Goal: Communication & Community: Answer question/provide support

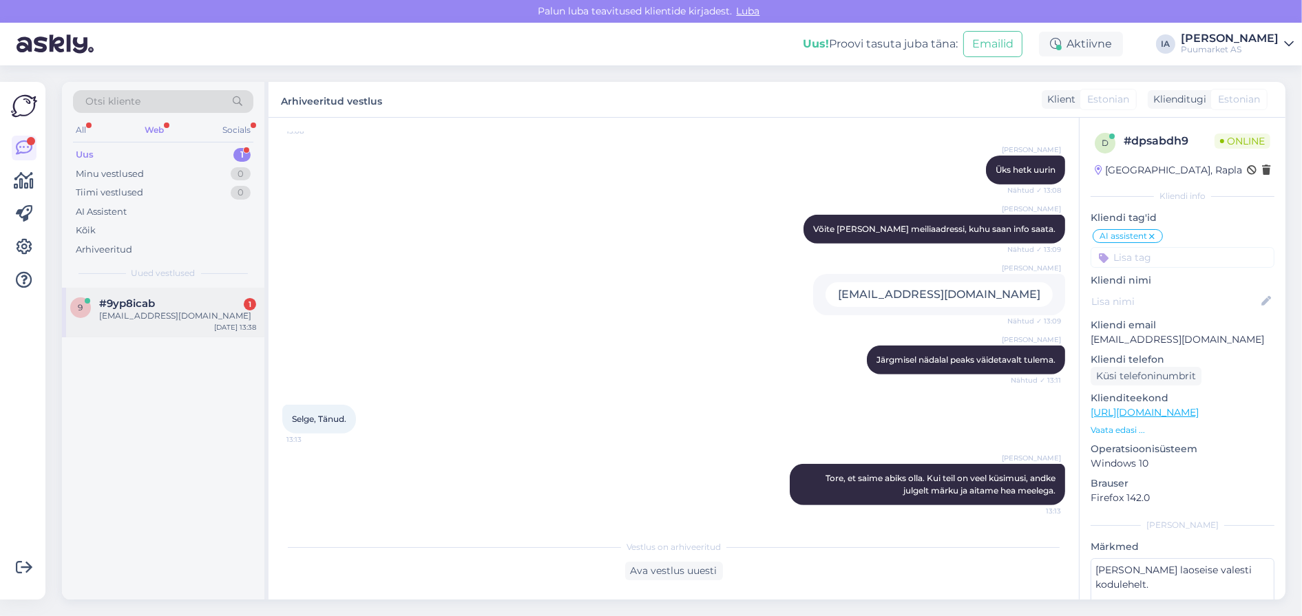
click at [174, 322] on div "[EMAIL_ADDRESS][DOMAIN_NAME]" at bounding box center [177, 316] width 157 height 12
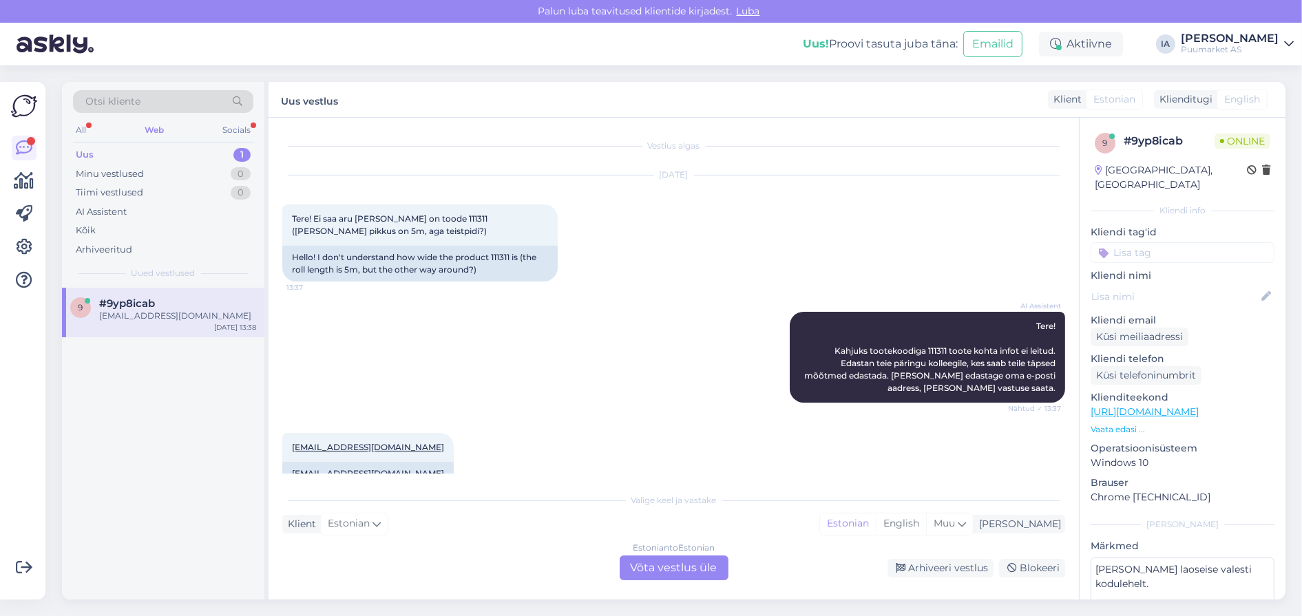
click at [672, 575] on div "Estonian to Estonian Võta vestlus üle" at bounding box center [674, 568] width 109 height 25
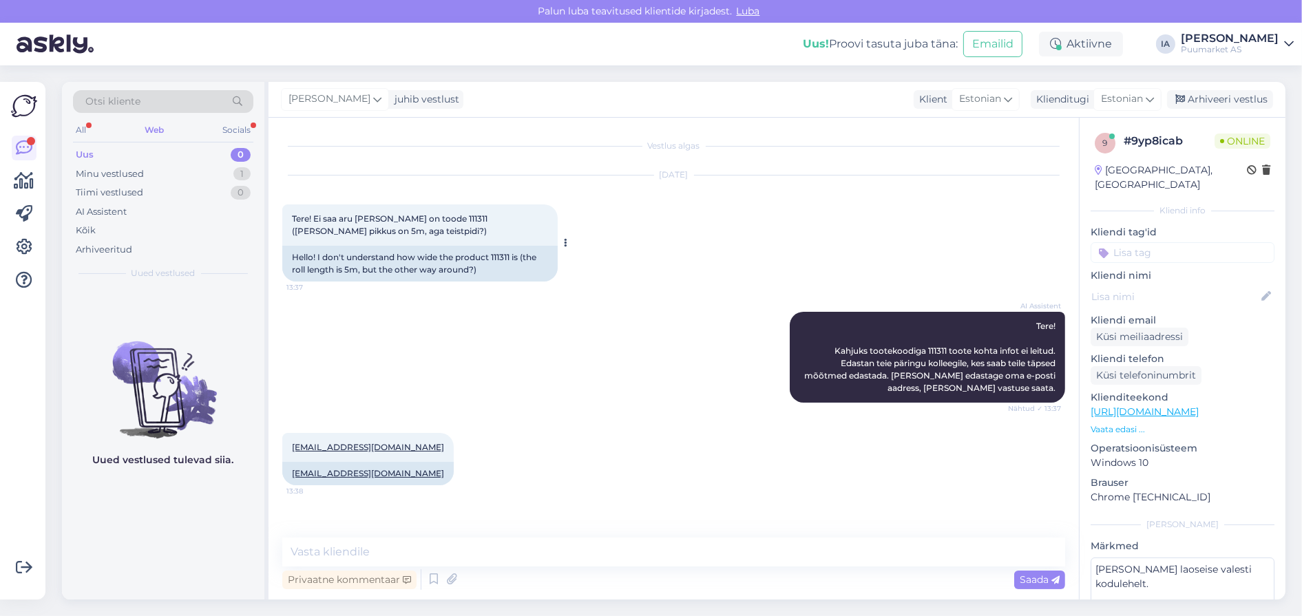
click at [466, 224] on span "Tere! Ei saa aru [PERSON_NAME] on toode 111311 ([PERSON_NAME] pikkus on 5m, aga…" at bounding box center [391, 224] width 198 height 23
copy span "111311"
click at [496, 555] on textarea at bounding box center [673, 552] width 783 height 29
type textarea "Peaks olema 50cm."
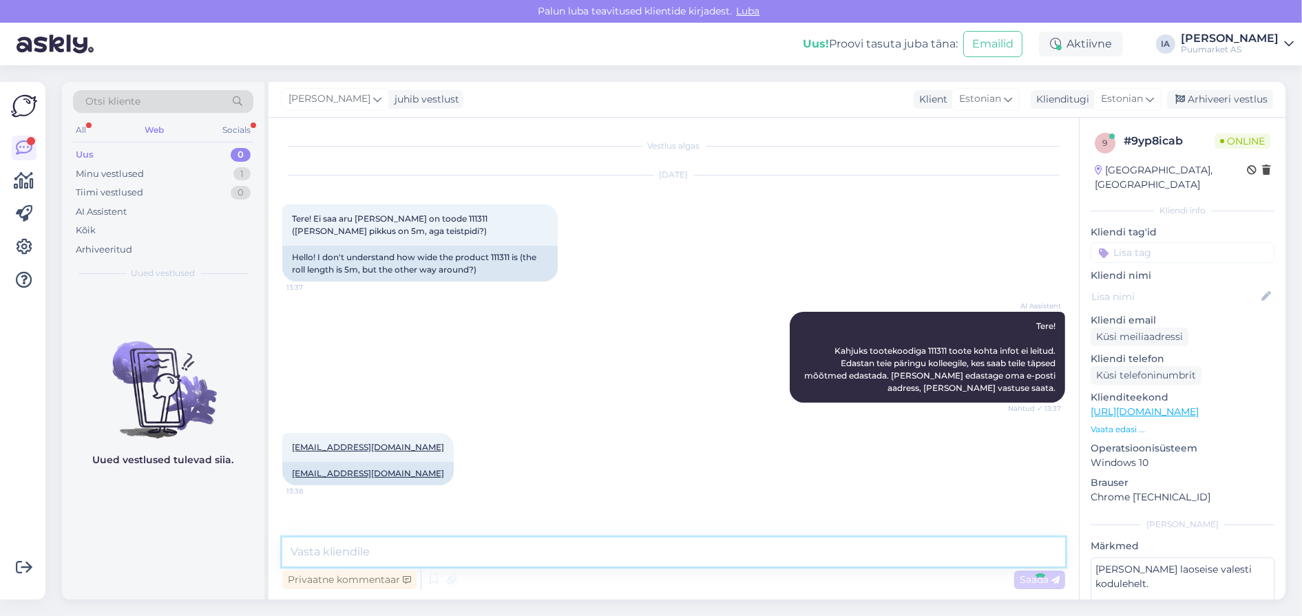
scroll to position [97, 0]
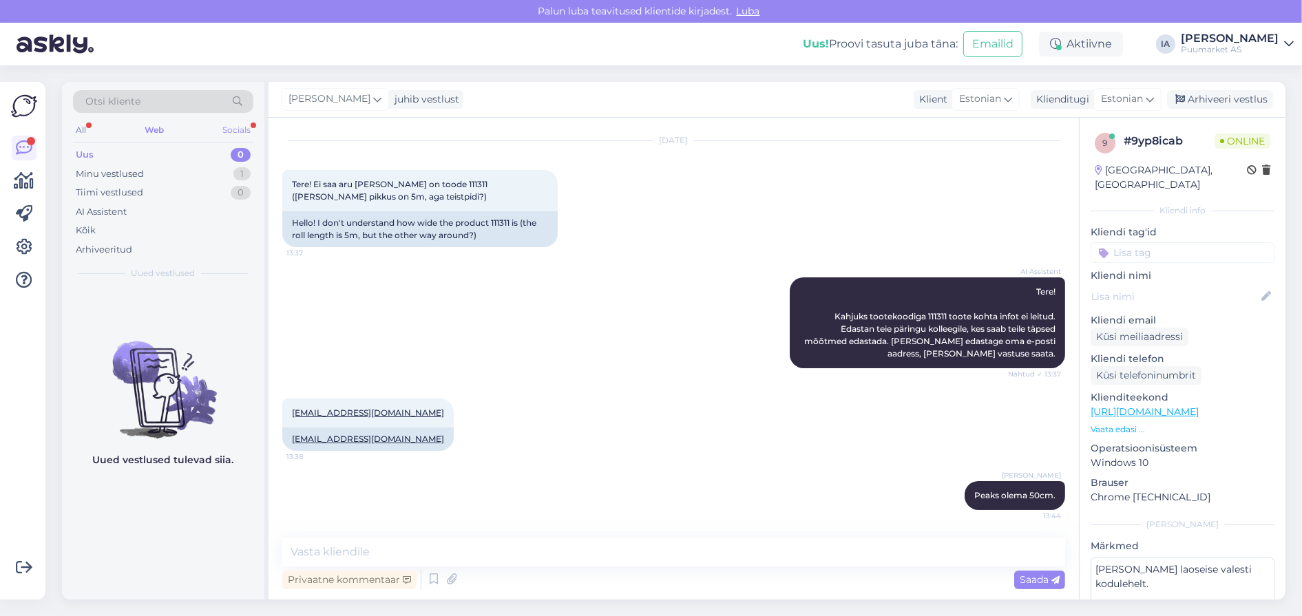
click at [237, 125] on div "Socials" at bounding box center [237, 130] width 34 height 18
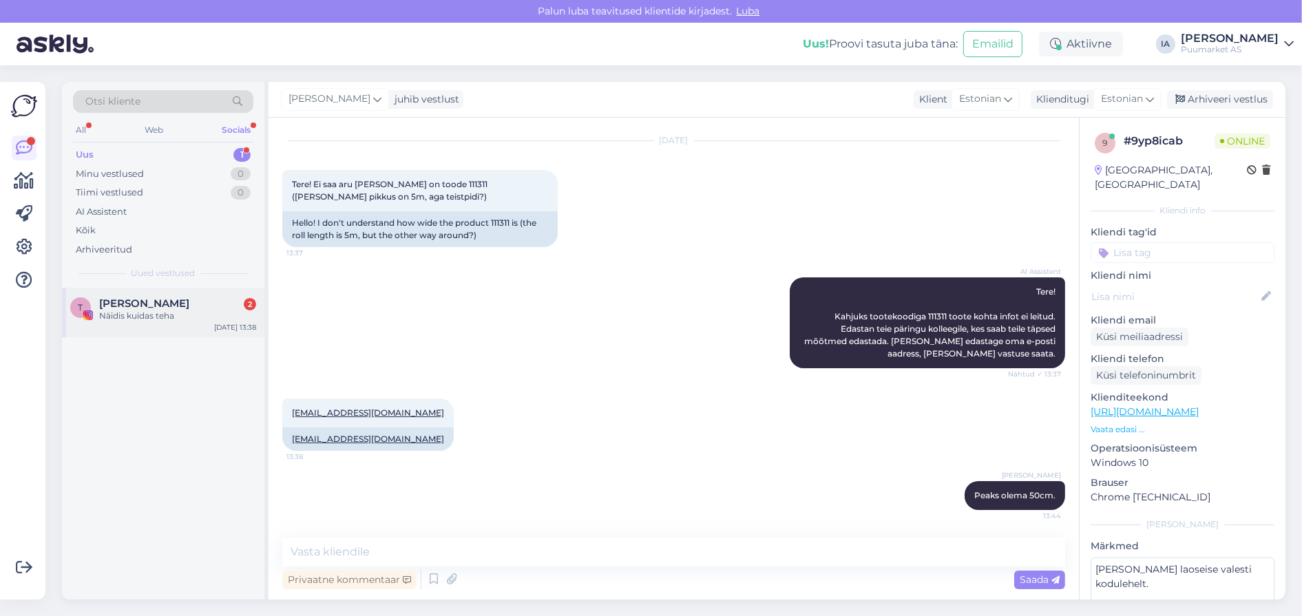
click at [187, 322] on div "Näidis kuidas teha" at bounding box center [177, 316] width 157 height 12
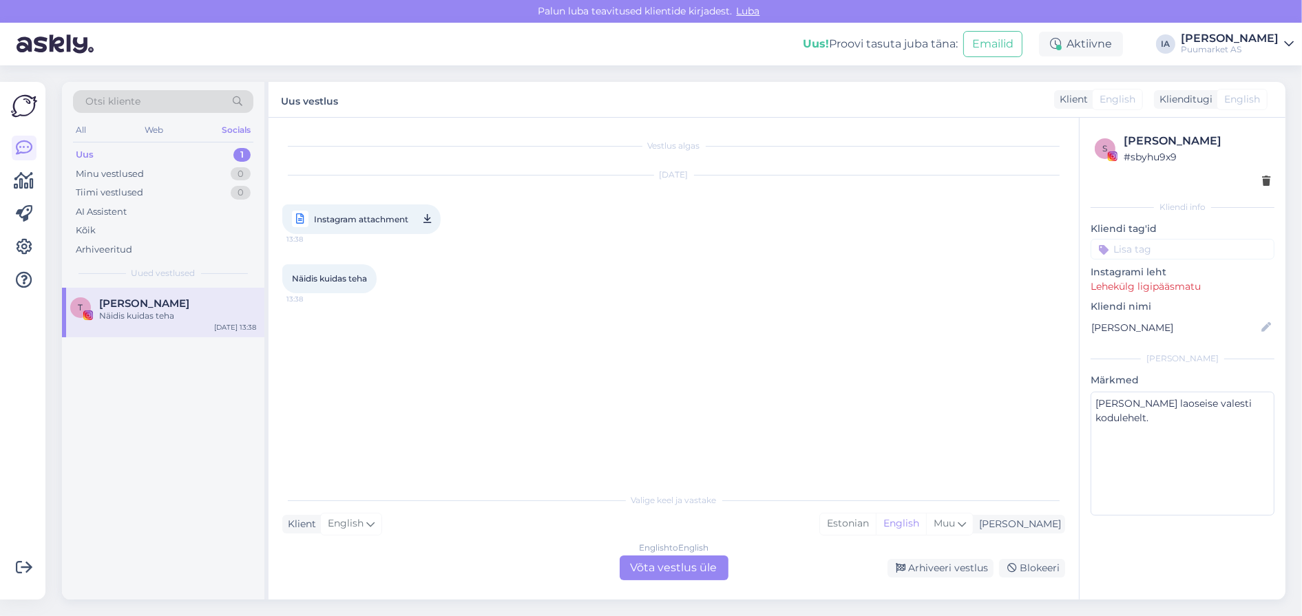
click at [98, 158] on div "Uus 1" at bounding box center [163, 154] width 180 height 19
click at [94, 132] on div "All Web Socials" at bounding box center [163, 131] width 180 height 21
click at [76, 134] on div "All" at bounding box center [81, 130] width 16 height 18
click at [151, 134] on div "Web" at bounding box center [155, 130] width 24 height 18
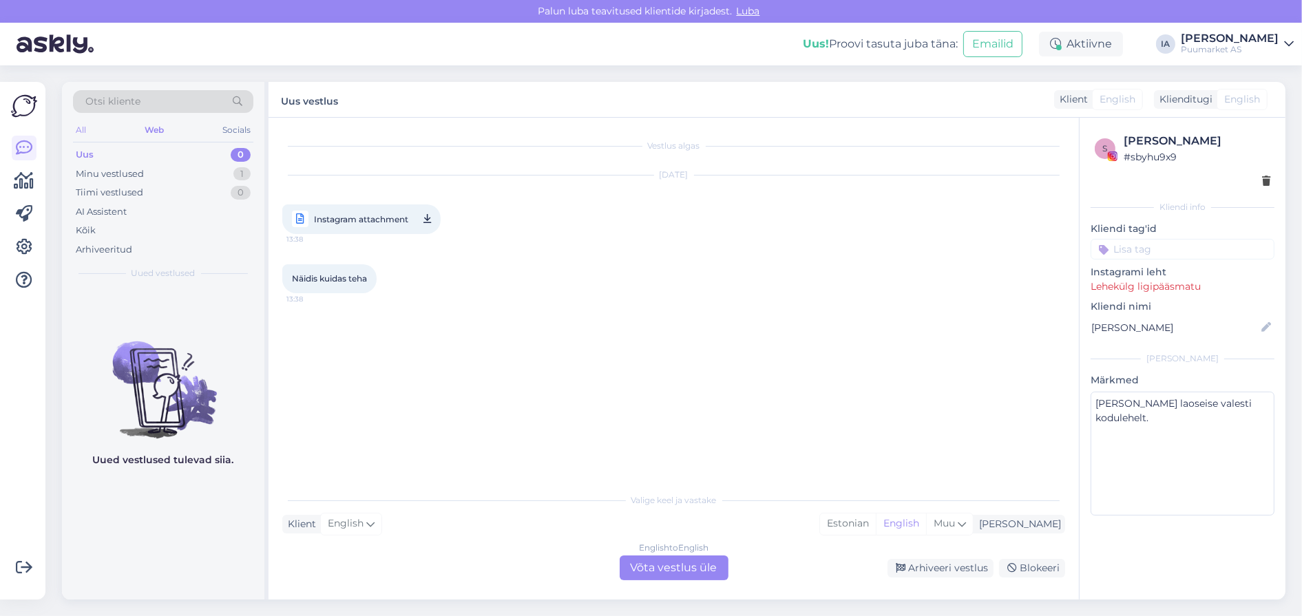
click at [89, 136] on div "All" at bounding box center [81, 130] width 16 height 18
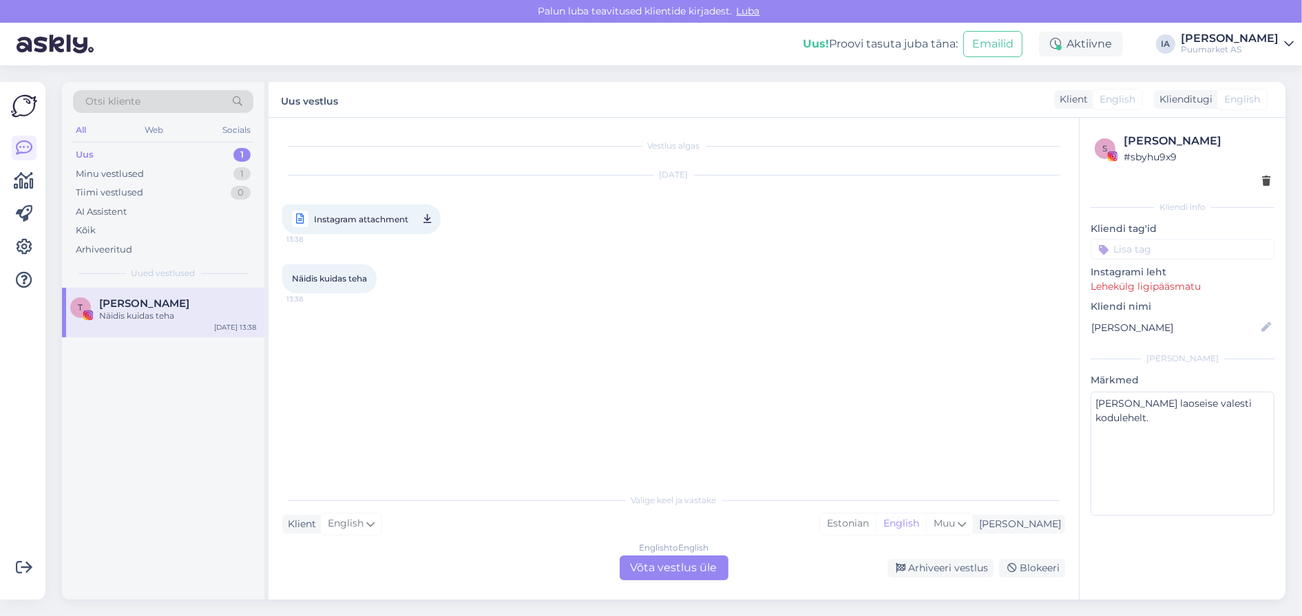
click at [89, 136] on div "All" at bounding box center [81, 130] width 16 height 18
click at [143, 134] on div "Web" at bounding box center [155, 130] width 24 height 18
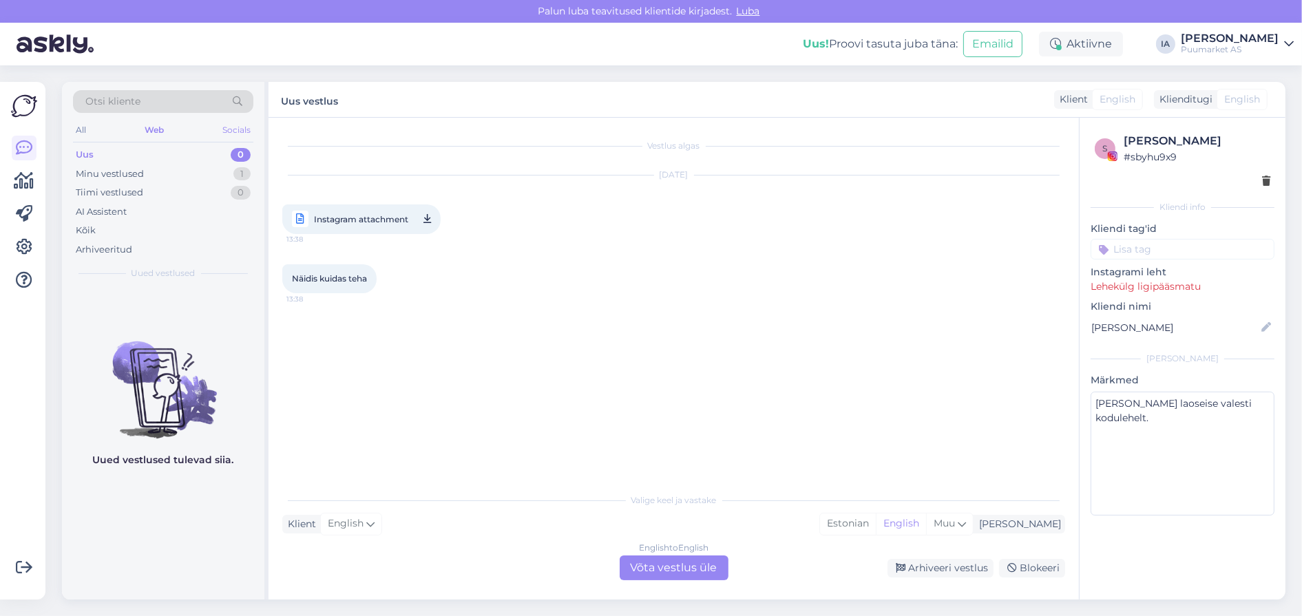
click at [223, 134] on div "Socials" at bounding box center [237, 130] width 34 height 18
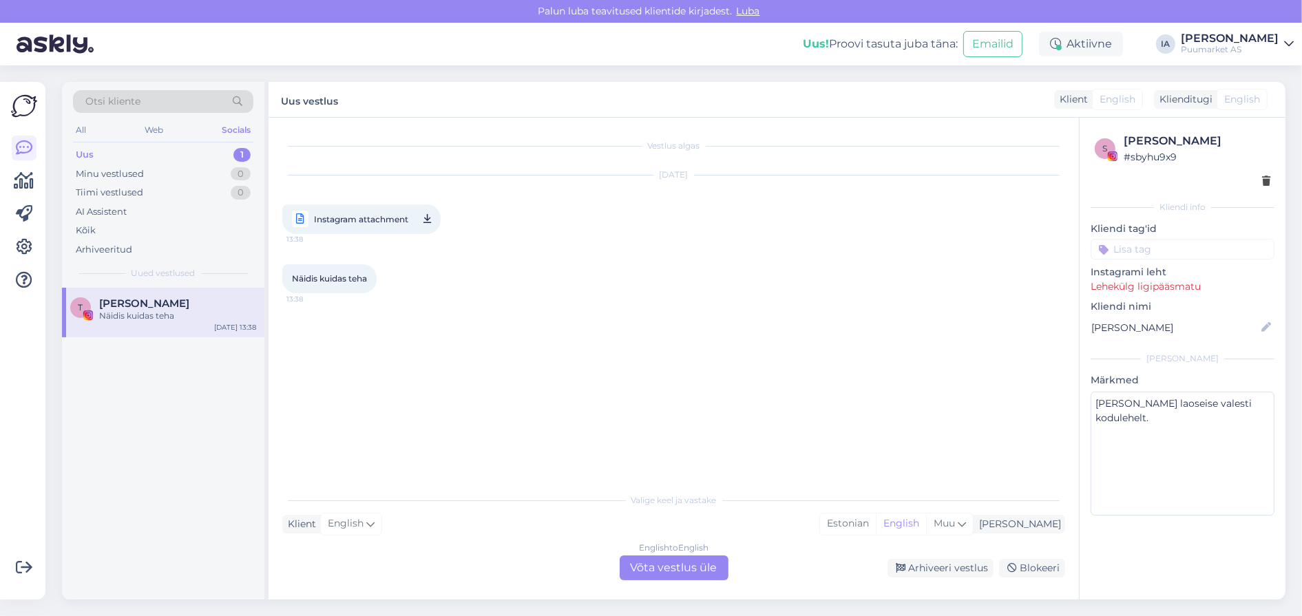
click at [98, 156] on div "Uus 1" at bounding box center [163, 154] width 180 height 19
click at [87, 125] on div "All" at bounding box center [81, 130] width 16 height 18
click at [139, 177] on div "Minu vestlused" at bounding box center [110, 174] width 68 height 14
click at [165, 322] on div "Selge, aitäh!" at bounding box center [177, 316] width 157 height 12
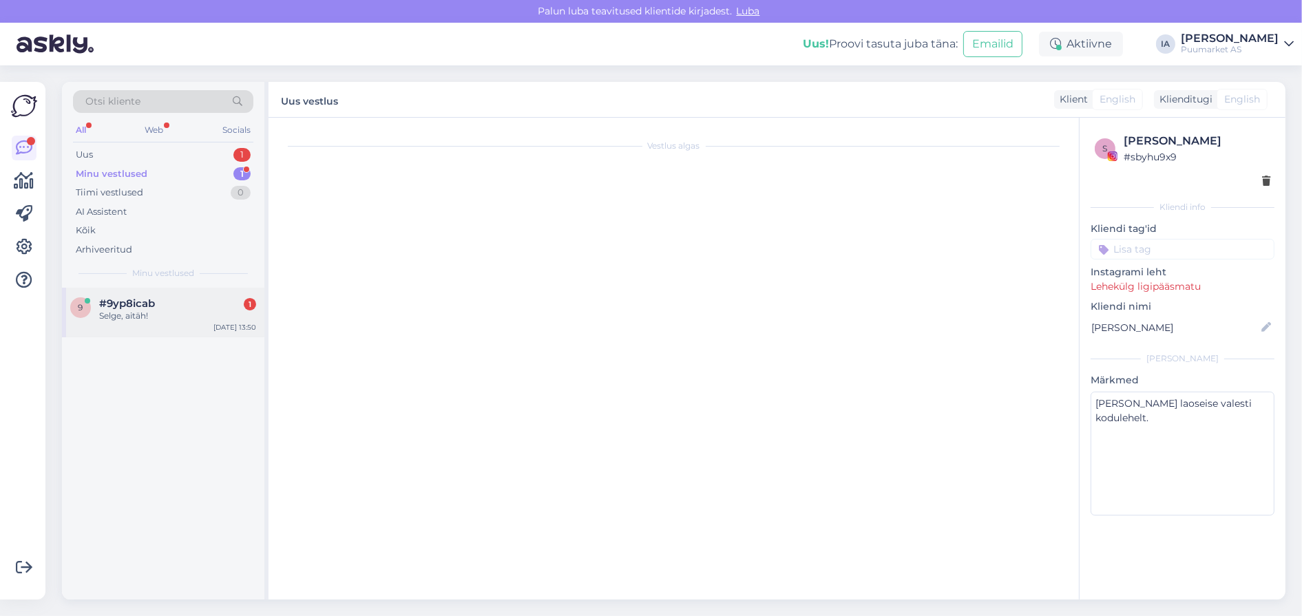
scroll to position [159, 0]
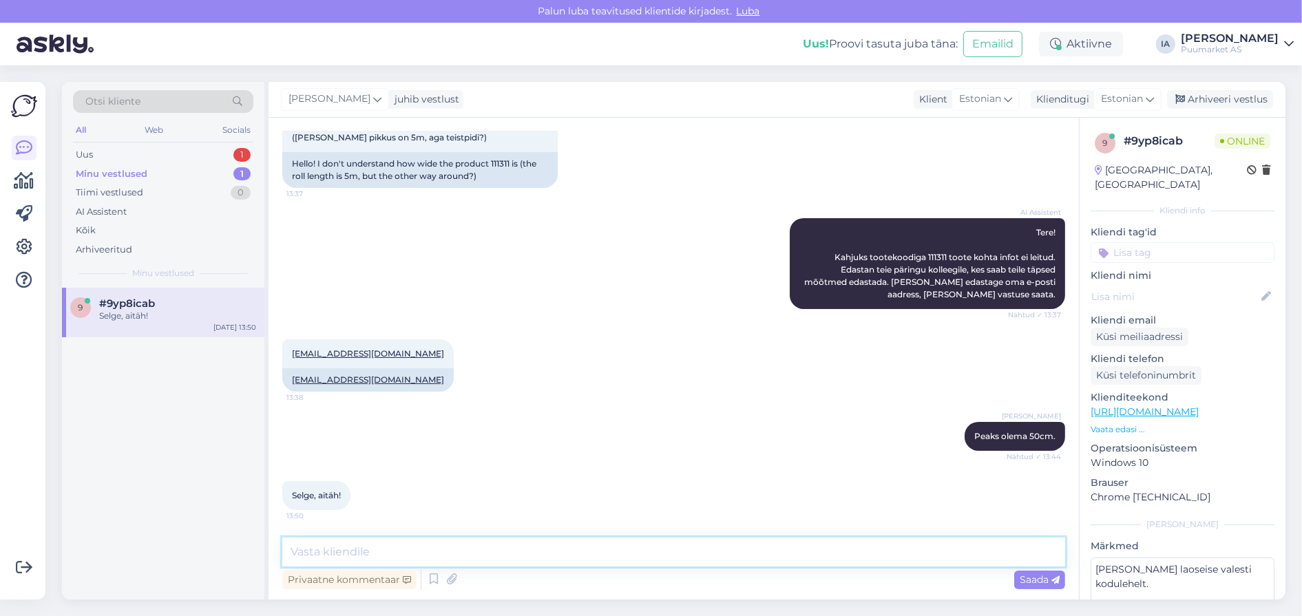
click at [445, 553] on textarea at bounding box center [673, 552] width 783 height 29
click at [361, 549] on textarea "Kena päeva hjätku." at bounding box center [673, 552] width 783 height 29
type textarea "Kena päeva jätku."
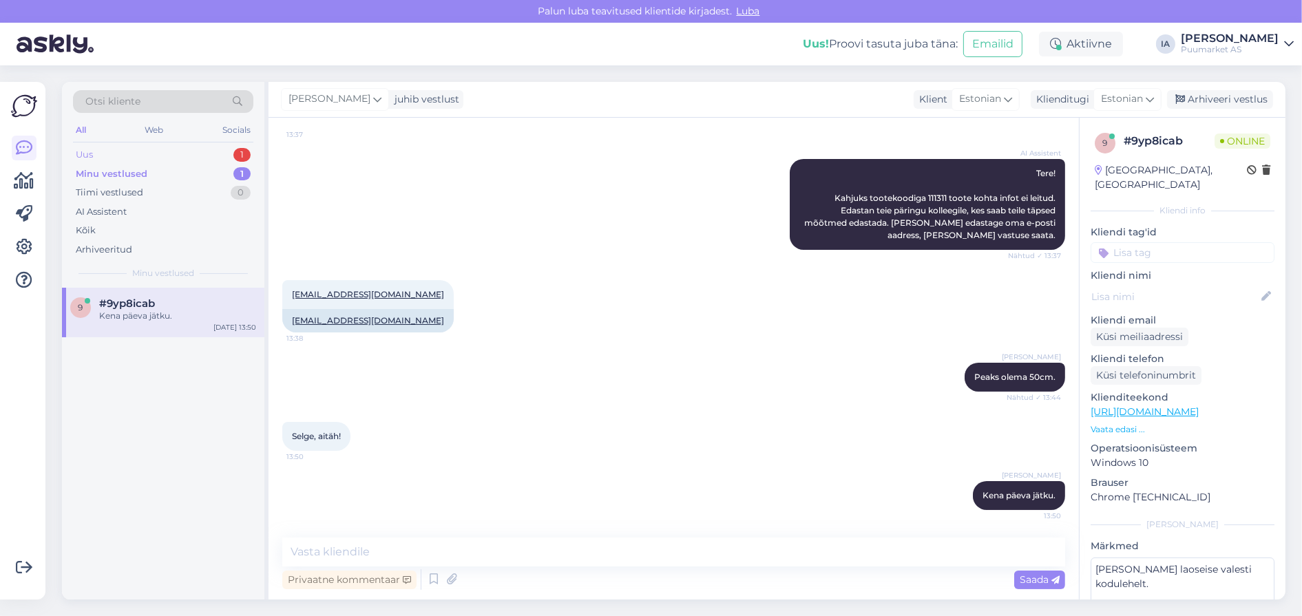
click at [110, 161] on div "Uus 1" at bounding box center [163, 154] width 180 height 19
click at [136, 310] on span "[PERSON_NAME]" at bounding box center [144, 303] width 90 height 12
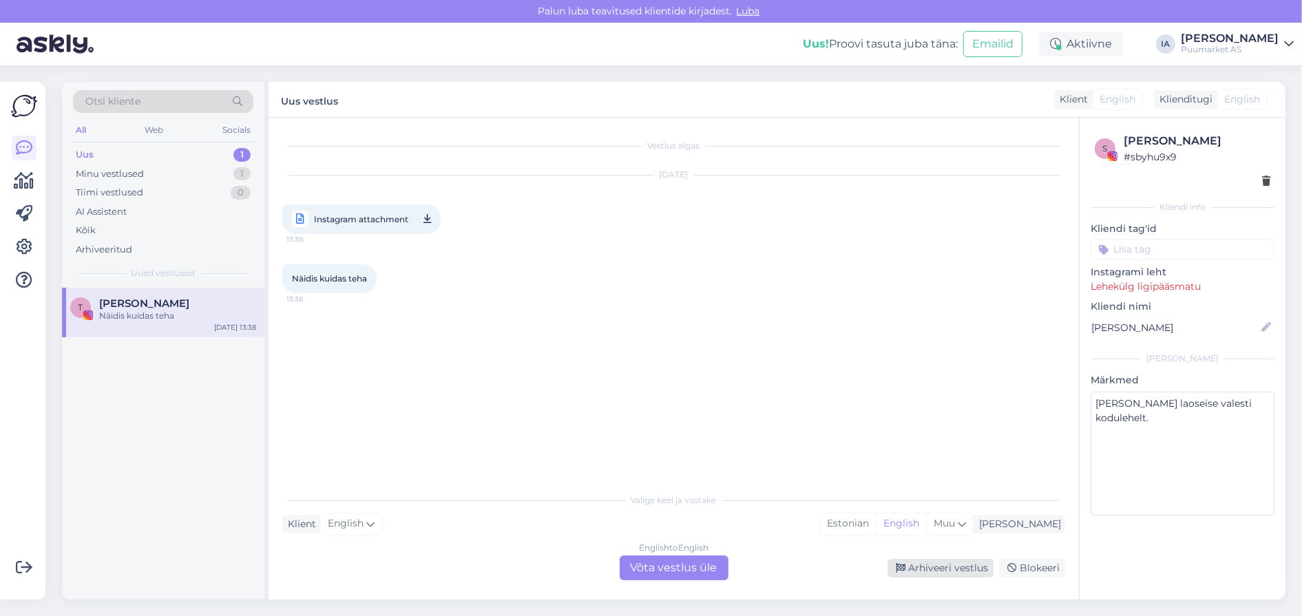
click at [962, 567] on div "Arhiveeri vestlus" at bounding box center [941, 568] width 106 height 19
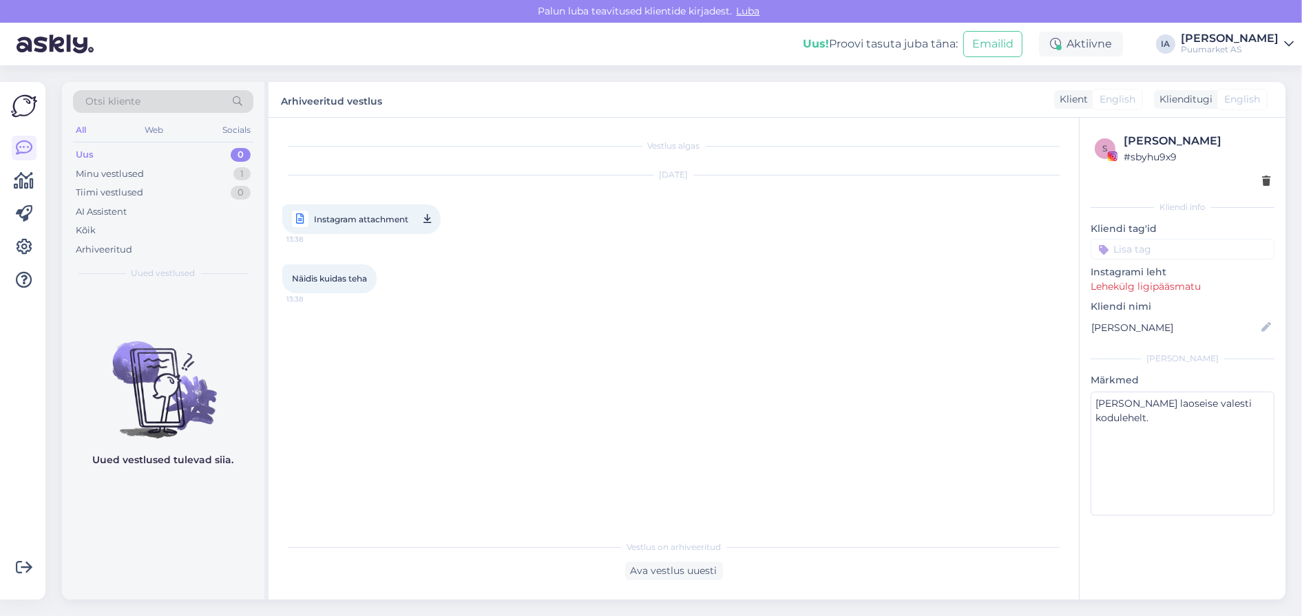
click at [128, 158] on div "Uus 0" at bounding box center [163, 154] width 180 height 19
click at [129, 181] on div "Minu vestlused" at bounding box center [110, 174] width 68 height 14
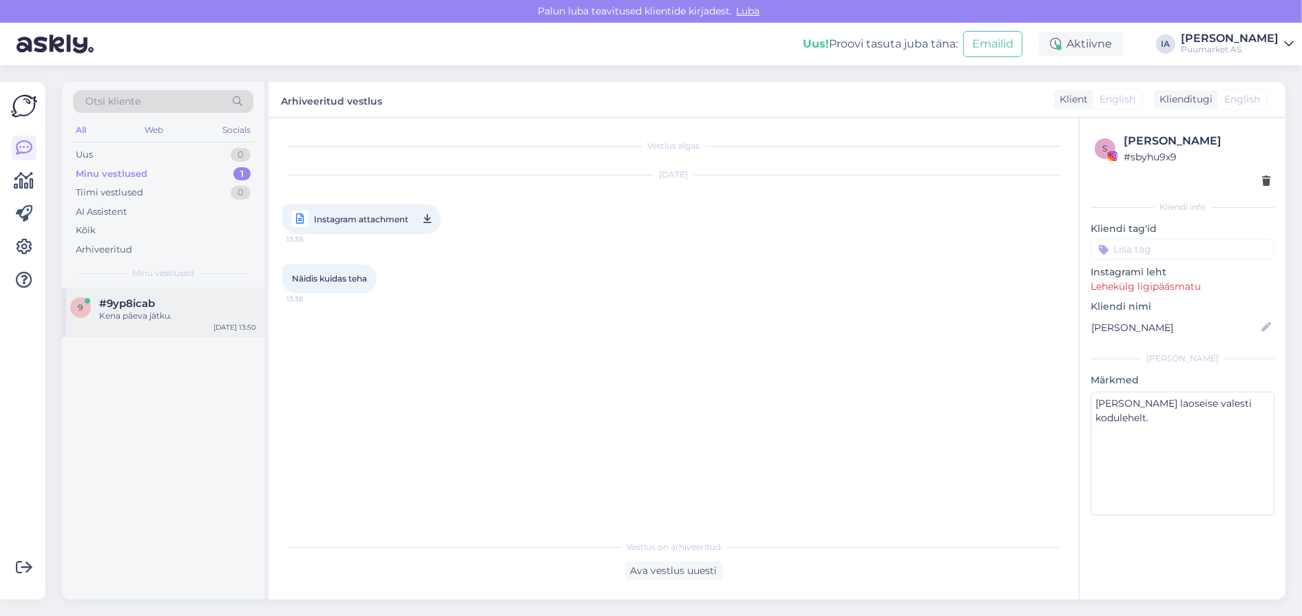
click at [141, 337] on div "9 #9yp8icab Kena päeva jätku. [DATE] 13:50" at bounding box center [163, 313] width 202 height 50
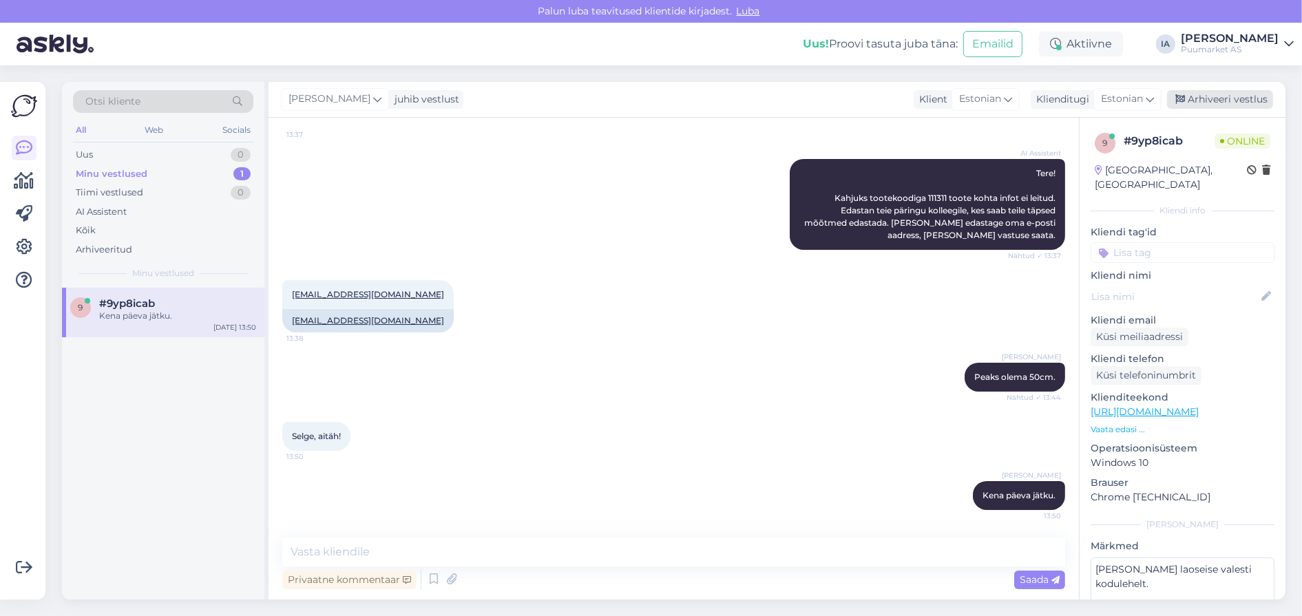
click at [1203, 102] on div "Arhiveeri vestlus" at bounding box center [1220, 99] width 106 height 19
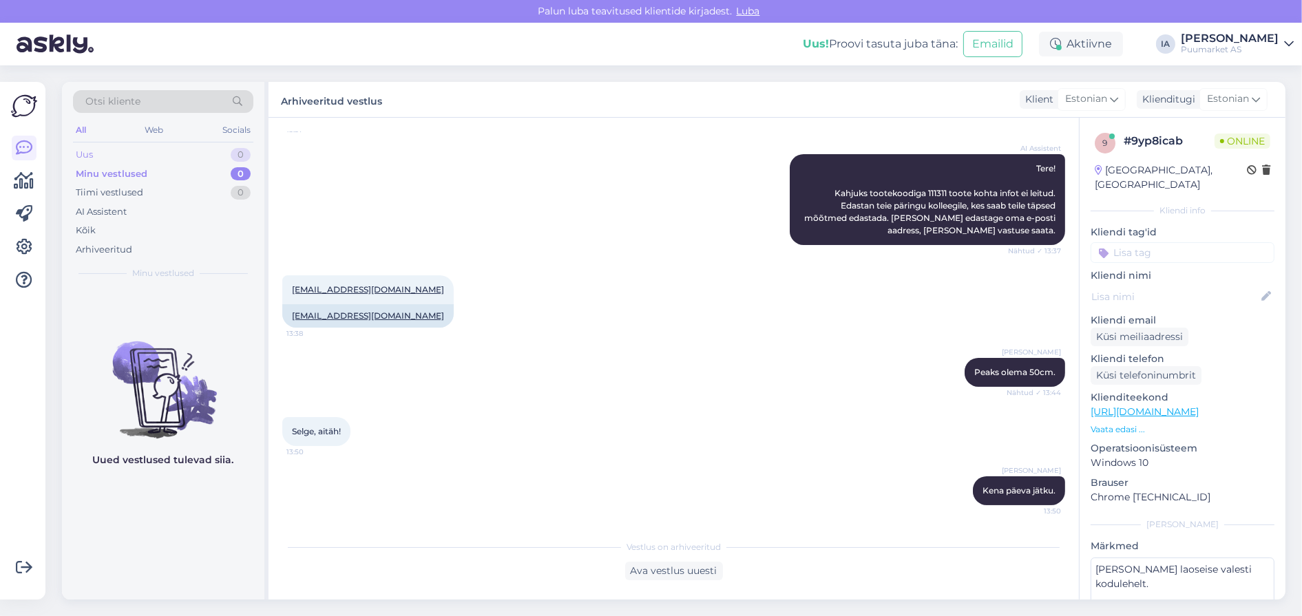
click at [118, 151] on div "Uus 0" at bounding box center [163, 154] width 180 height 19
